Goal: Task Accomplishment & Management: Complete application form

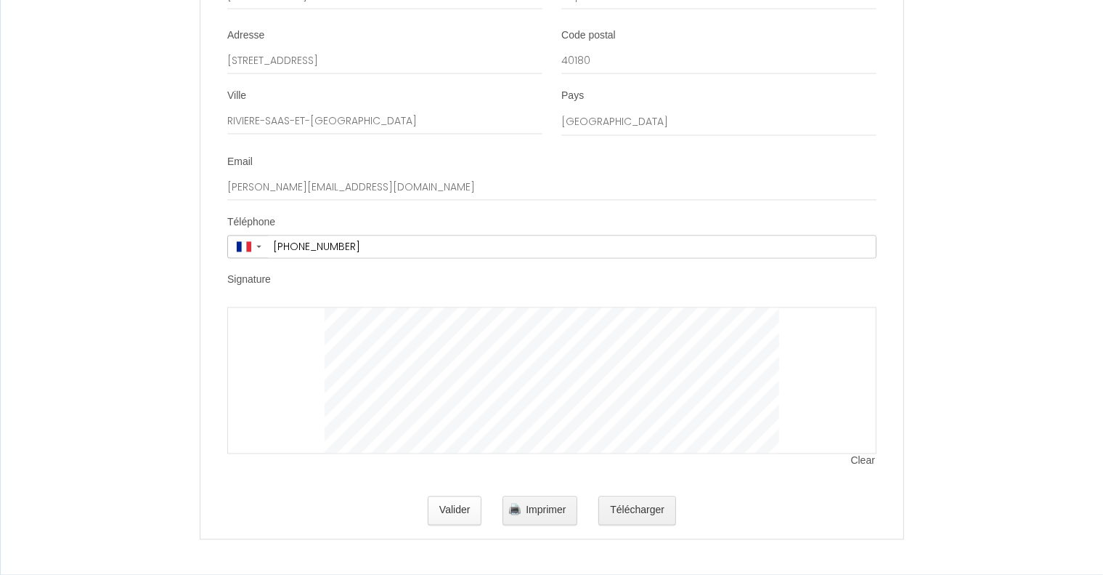
scroll to position [2873, 0]
click at [457, 516] on button "Valider" at bounding box center [455, 509] width 54 height 29
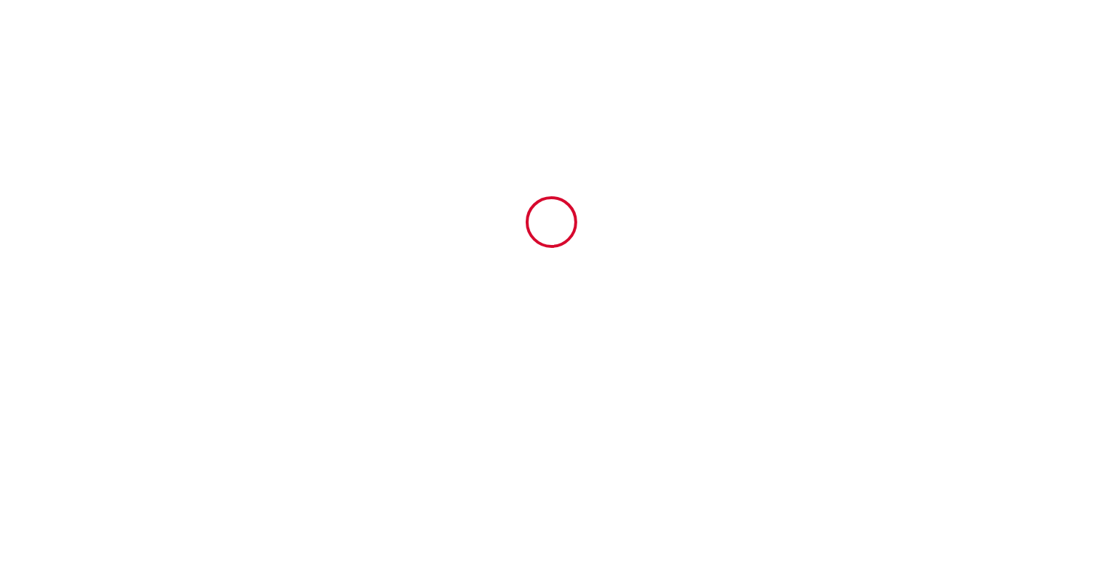
type input "15"
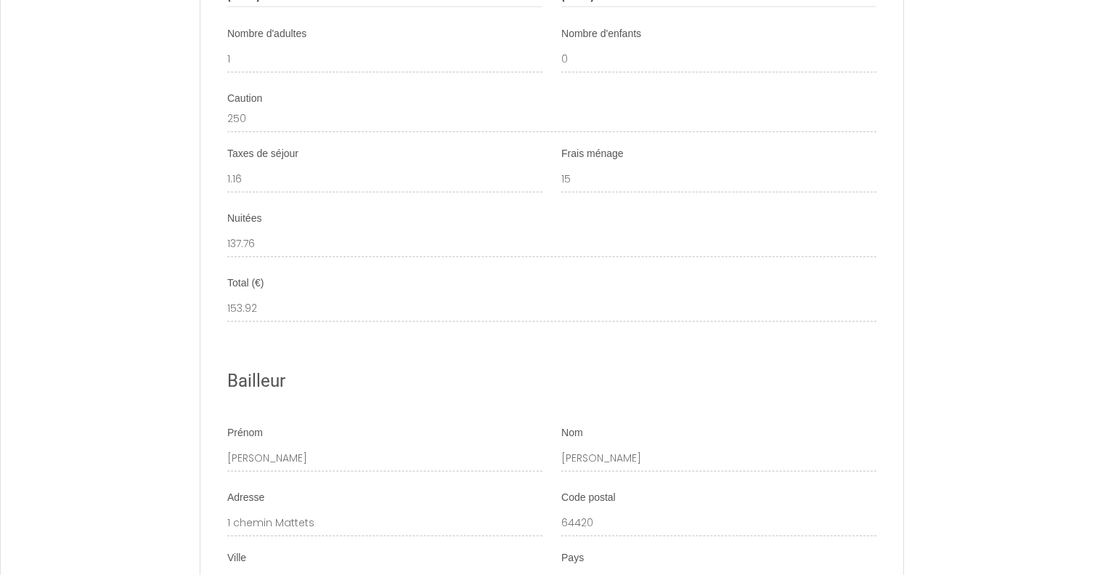
scroll to position [2034, 0]
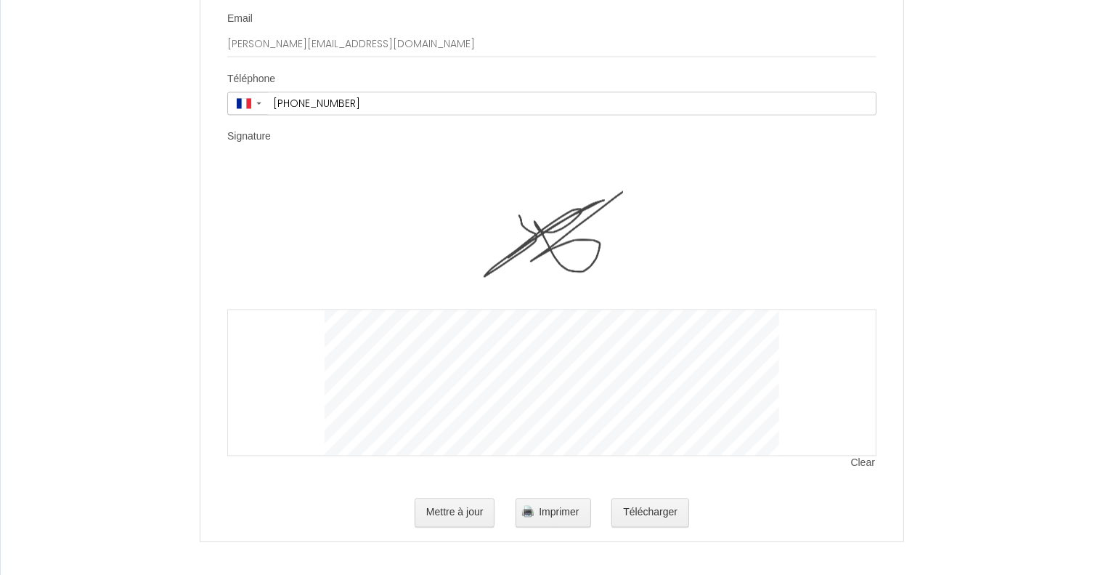
scroll to position [3019, 0]
click at [444, 515] on button "Mettre à jour" at bounding box center [455, 509] width 81 height 29
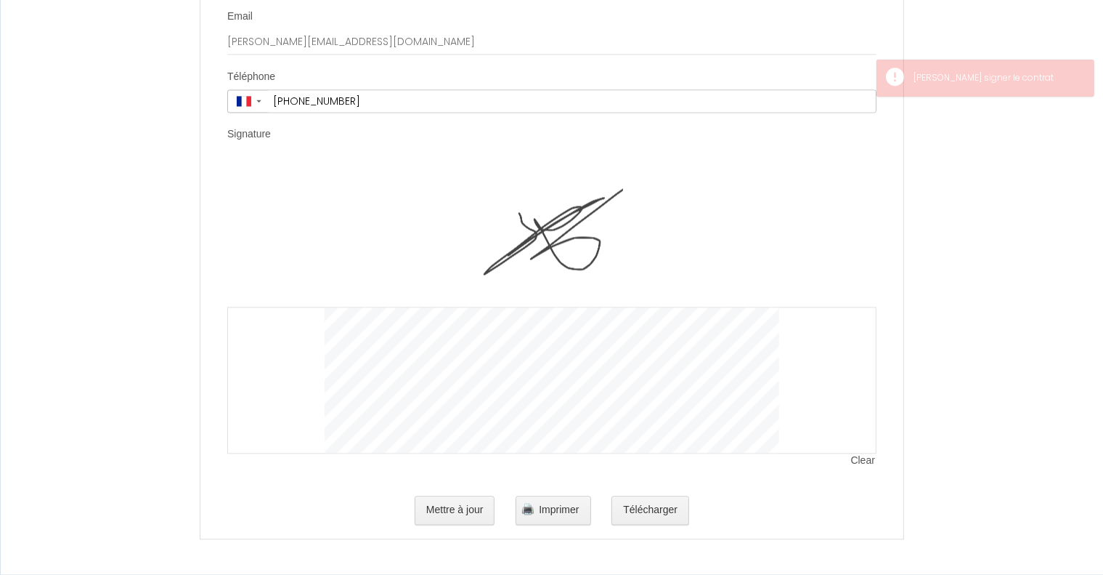
drag, startPoint x: 354, startPoint y: 189, endPoint x: 348, endPoint y: 231, distance: 42.5
click at [344, 228] on div "Clear" at bounding box center [551, 307] width 649 height 292
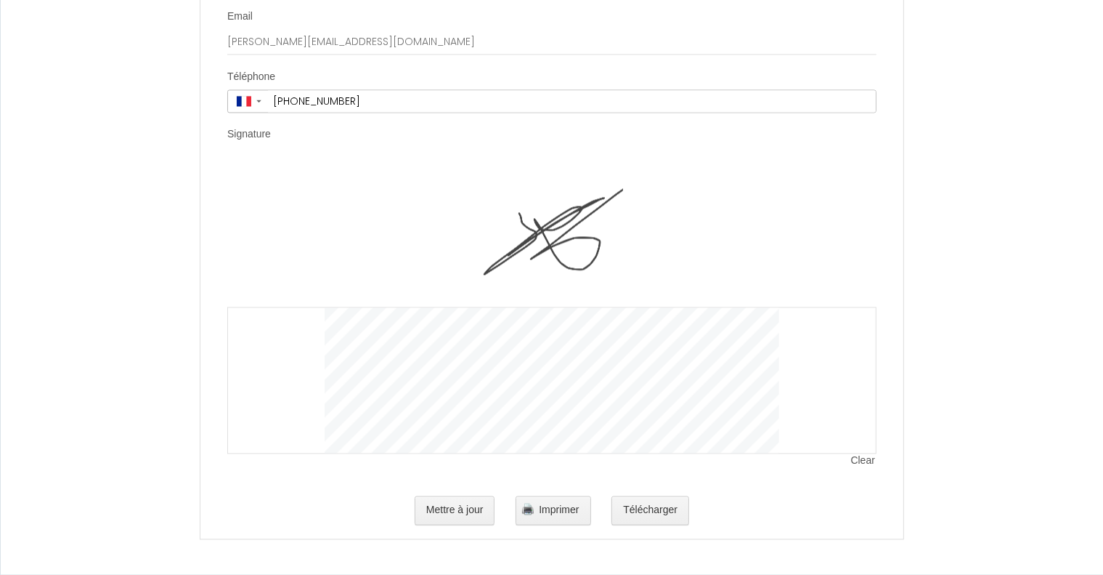
click at [353, 198] on div "Clear" at bounding box center [551, 307] width 649 height 292
click at [514, 461] on div "Clear" at bounding box center [551, 314] width 649 height 307
click at [471, 516] on button "Mettre à jour" at bounding box center [455, 509] width 81 height 29
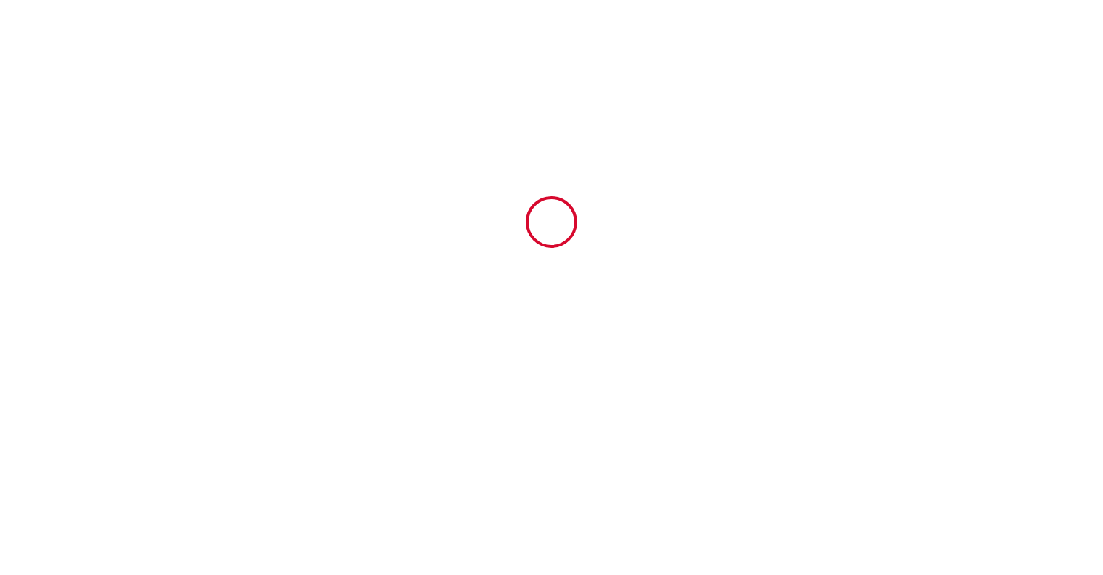
scroll to position [0, 0]
